Goal: Task Accomplishment & Management: Complete application form

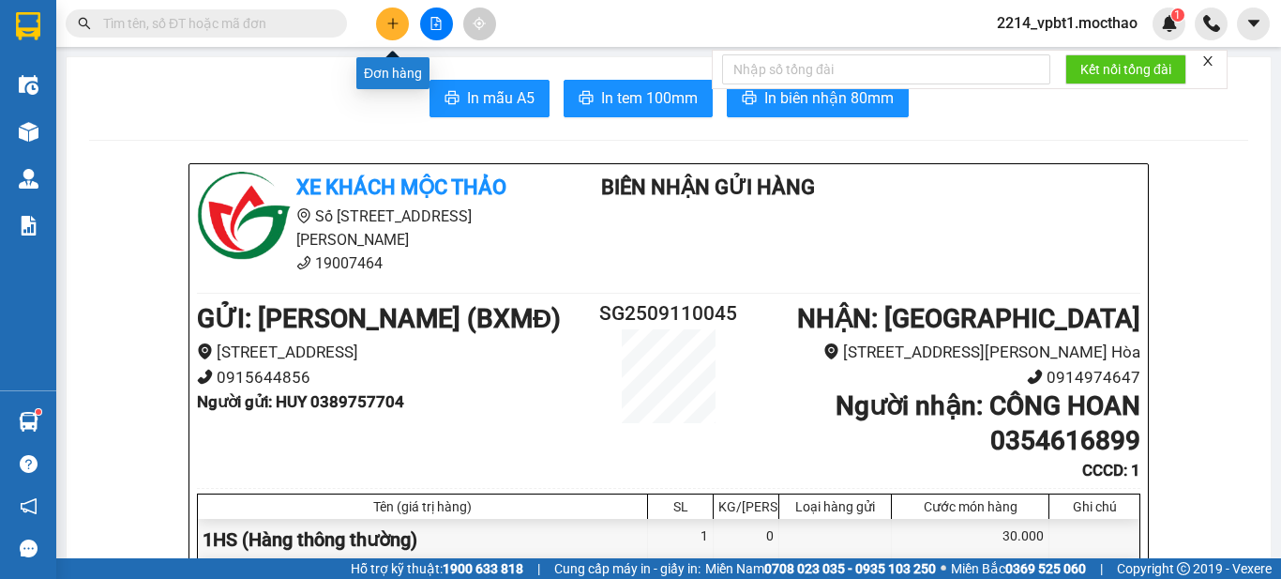
click at [381, 21] on button at bounding box center [392, 24] width 33 height 33
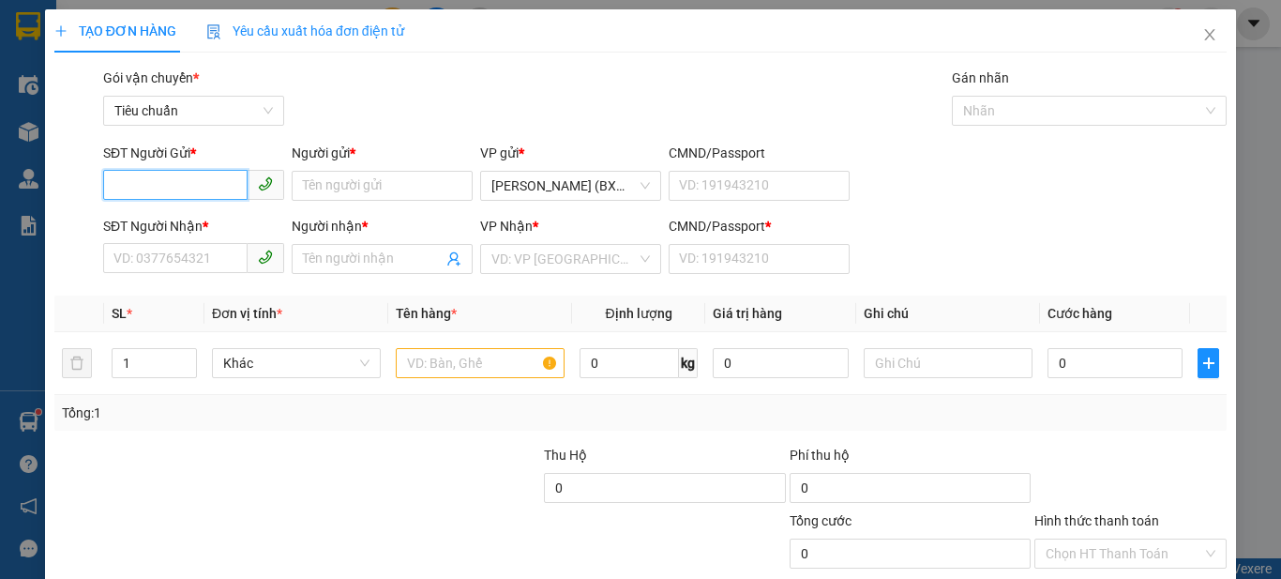
click at [215, 178] on input "SĐT Người Gửi *" at bounding box center [175, 185] width 144 height 30
type input "0398883367"
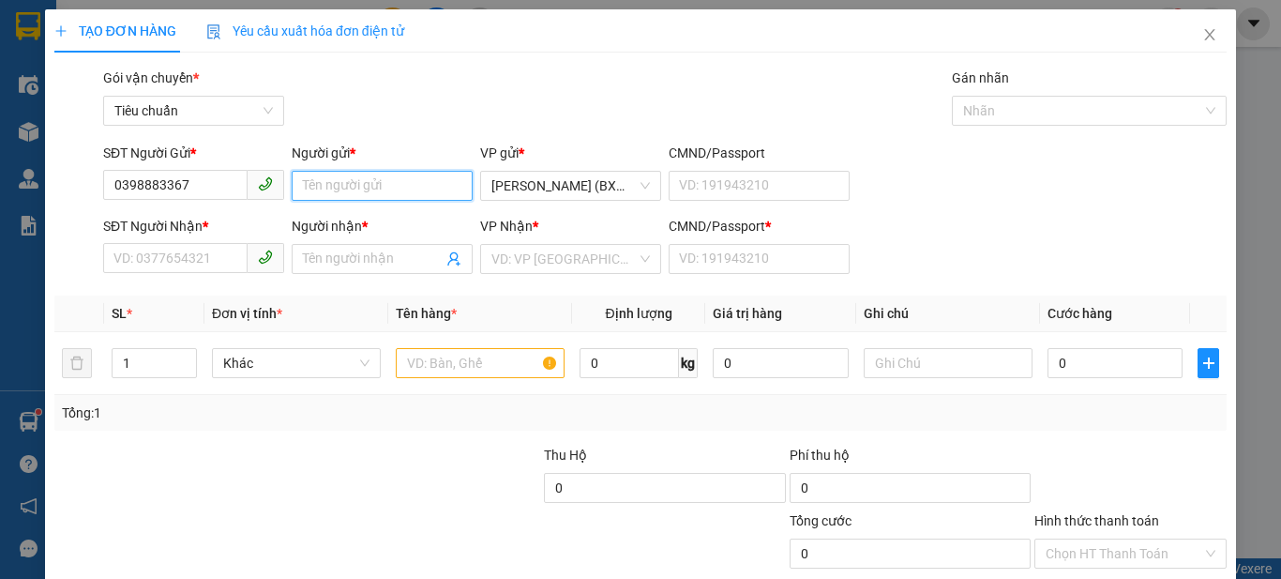
click at [401, 186] on input "Người gửi *" at bounding box center [382, 186] width 181 height 30
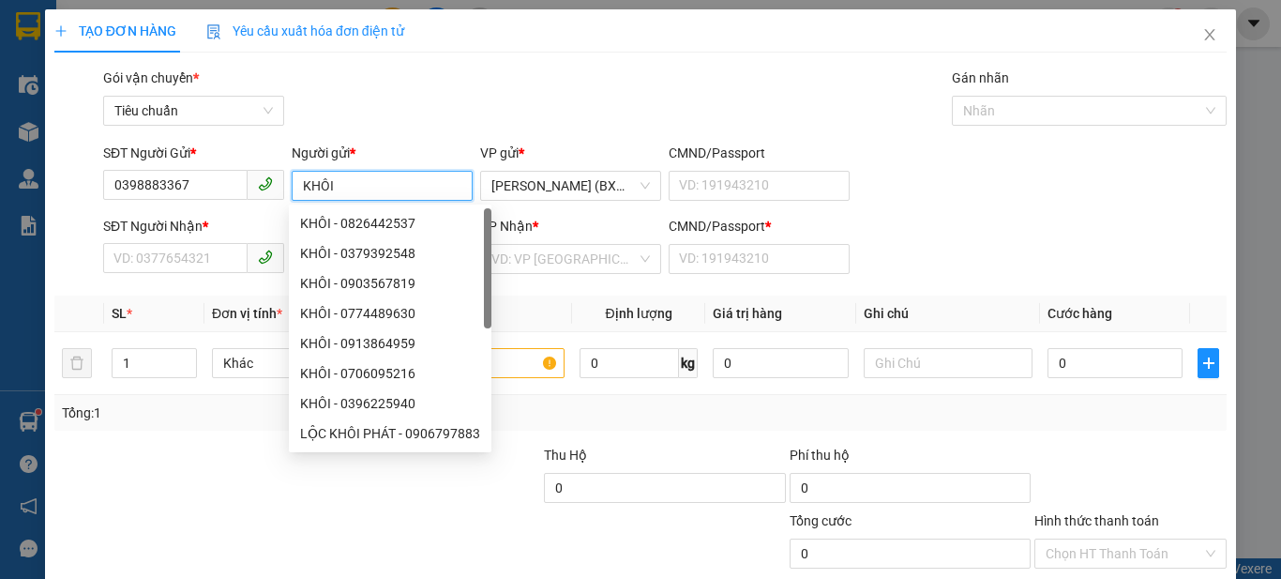
click at [252, 268] on span at bounding box center [266, 258] width 37 height 30
type input "KHÔI"
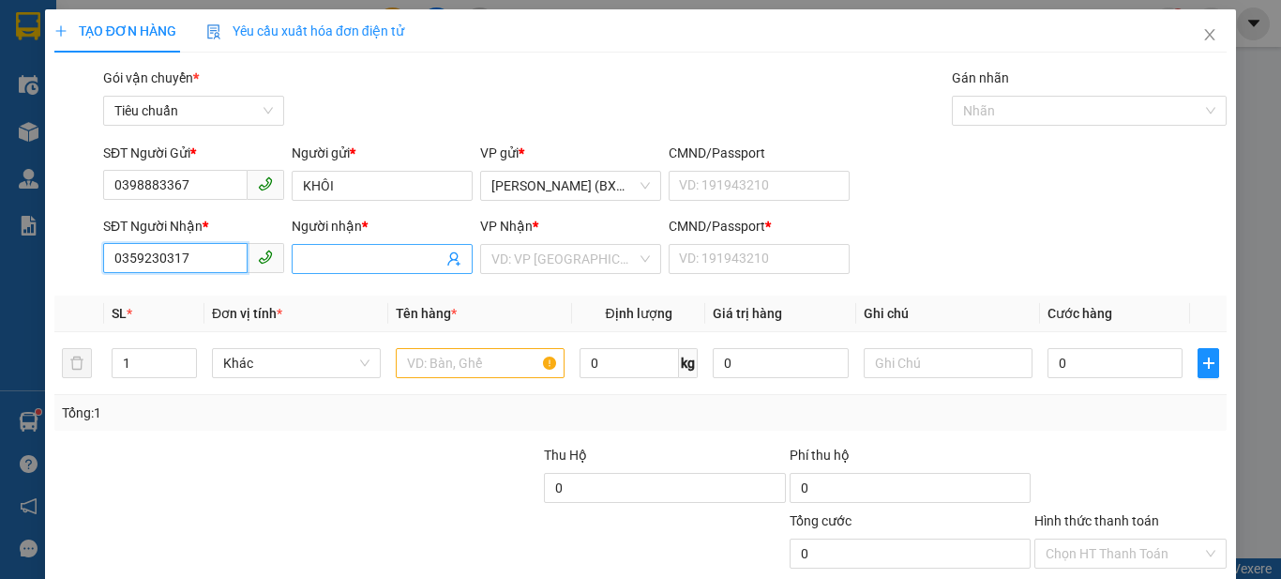
type input "0359230317"
click at [326, 253] on input "Người nhận *" at bounding box center [373, 259] width 140 height 21
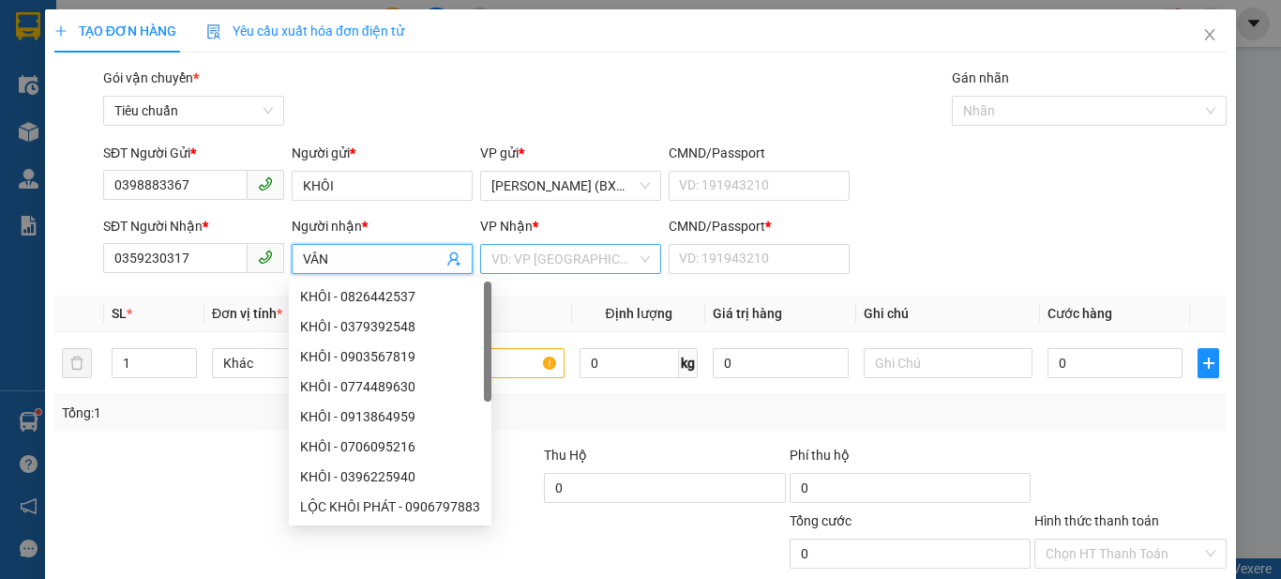
type input "VÂN"
click at [511, 256] on input "search" at bounding box center [563, 259] width 145 height 28
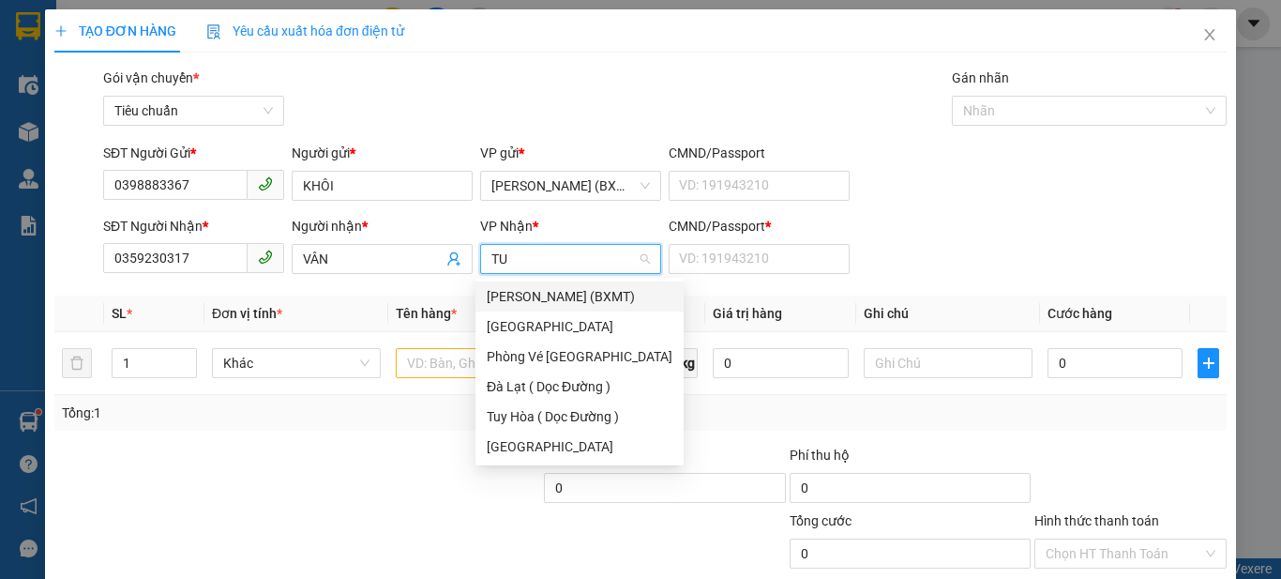
type input "TUY"
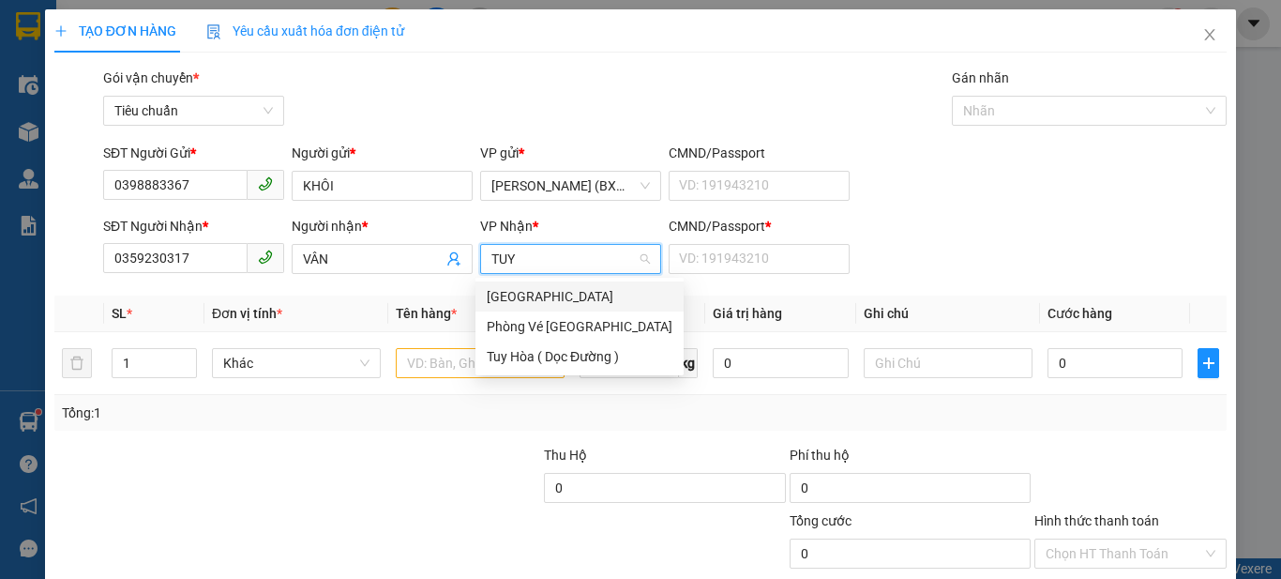
click at [489, 303] on div "[GEOGRAPHIC_DATA]" at bounding box center [580, 296] width 186 height 21
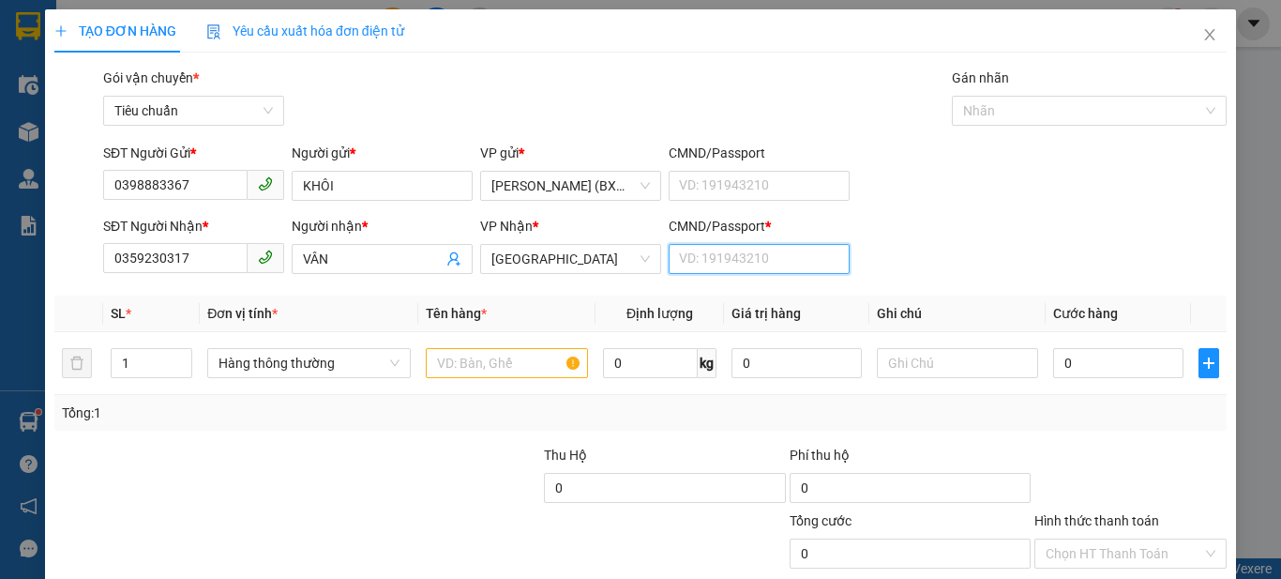
click at [695, 255] on input "CMND/Passport *" at bounding box center [759, 259] width 181 height 30
type input "1"
click at [475, 371] on input "text" at bounding box center [507, 363] width 162 height 30
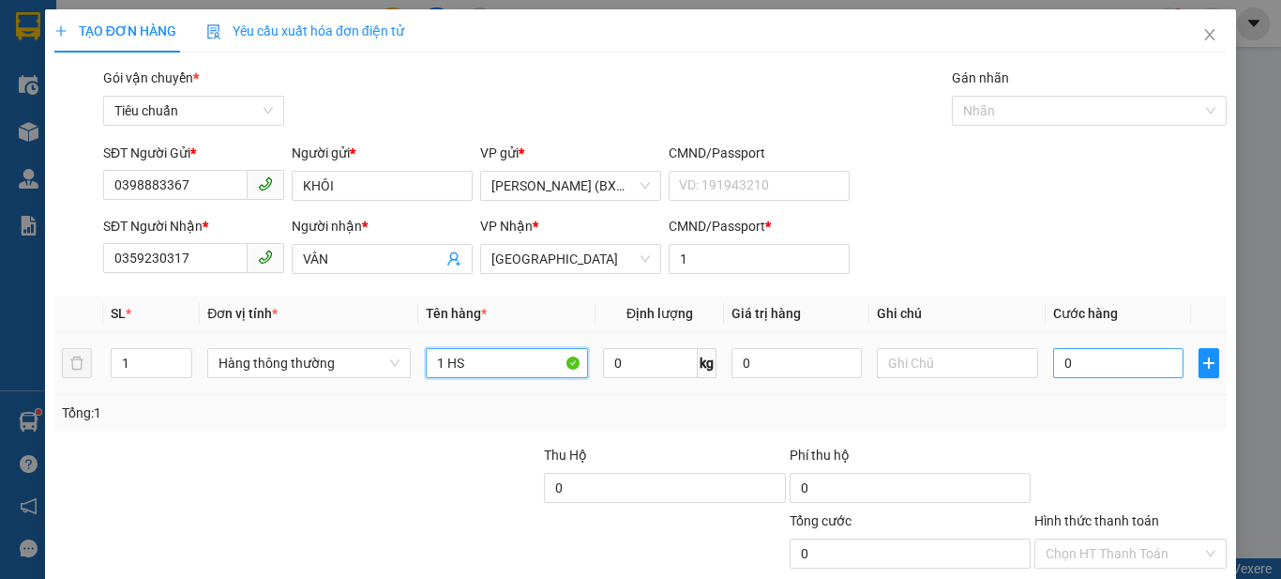
type input "1 HS"
click at [1159, 362] on input "0" at bounding box center [1117, 363] width 129 height 30
type input "3"
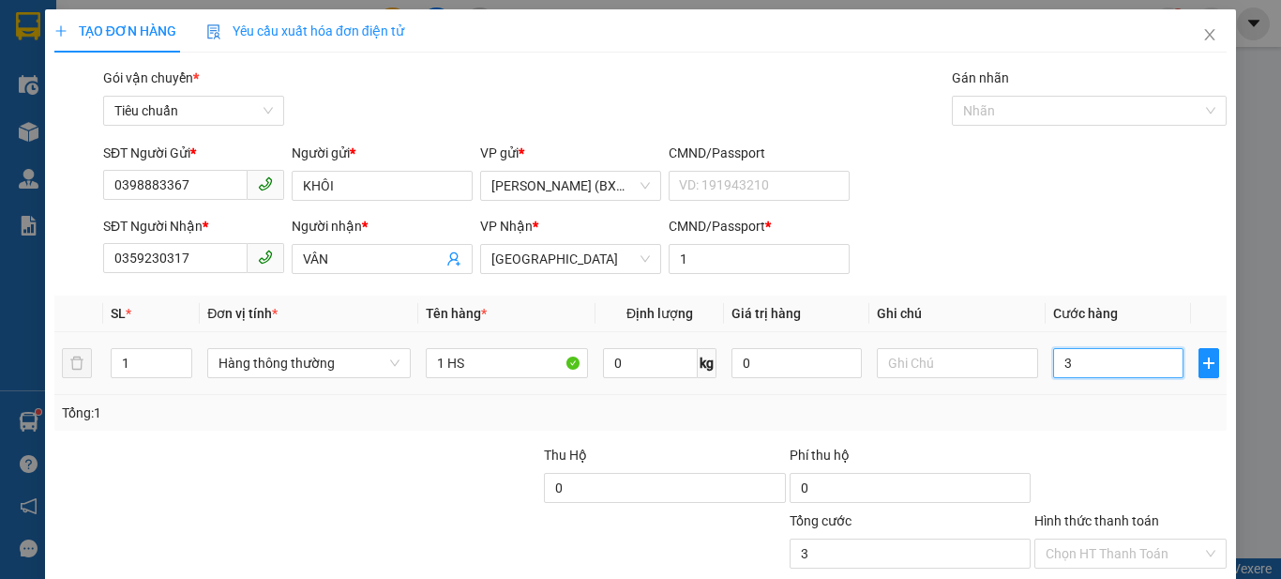
type input "30"
type input "30.000"
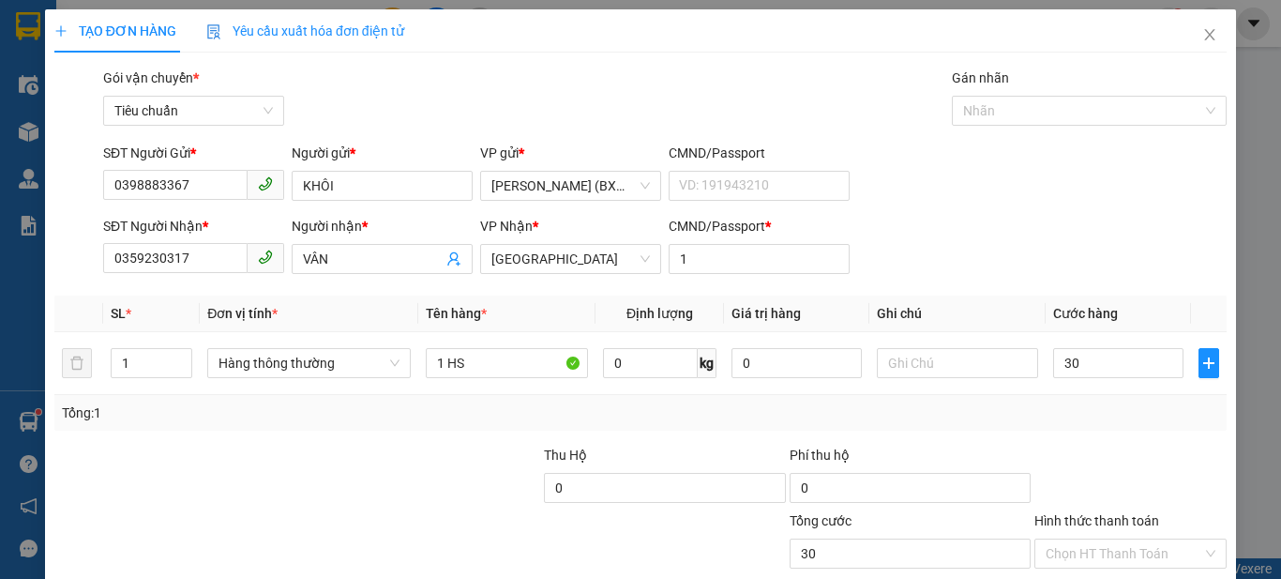
type input "30.000"
click at [1123, 275] on div "SĐT Người Nhận * 0359230317 Người nhận * VÂN VP Nhận * Tuy Hòa CMND/Passport * 1" at bounding box center [664, 249] width 1131 height 66
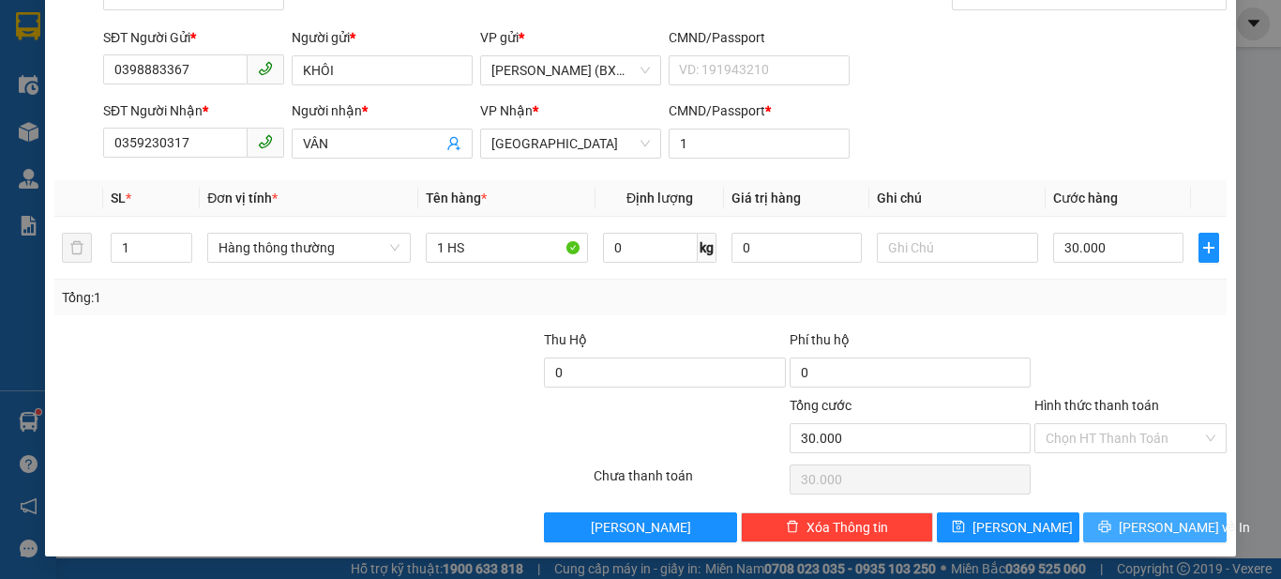
click at [1097, 515] on button "[PERSON_NAME] và In" at bounding box center [1154, 527] width 143 height 30
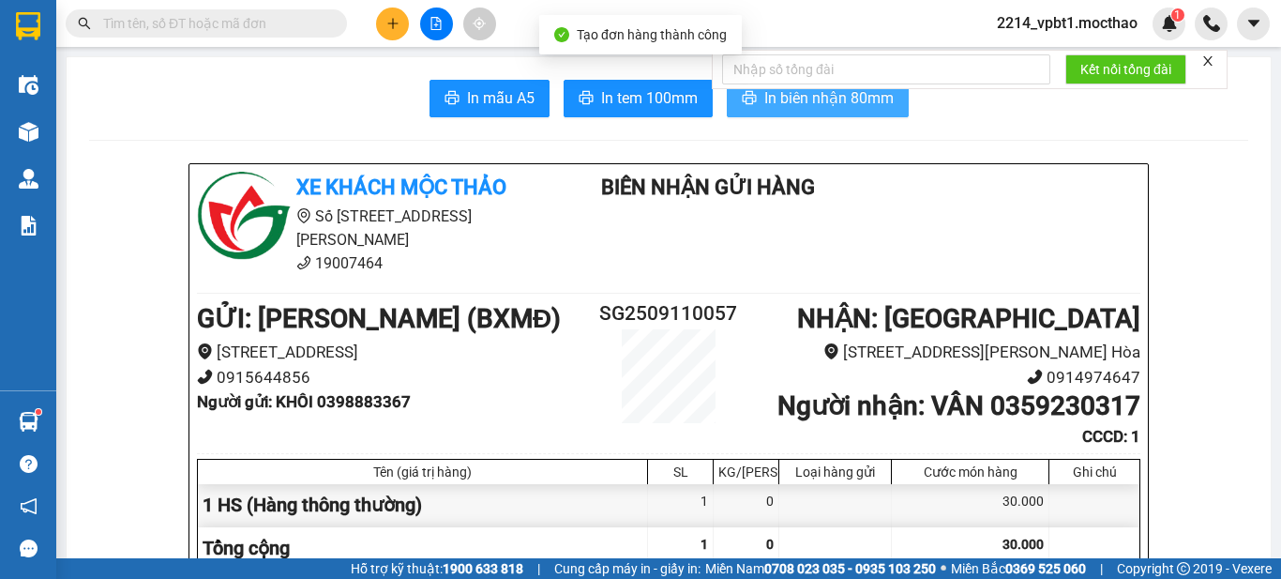
click at [838, 98] on span "In biên nhận 80mm" at bounding box center [828, 97] width 129 height 23
